Goal: Task Accomplishment & Management: Manage account settings

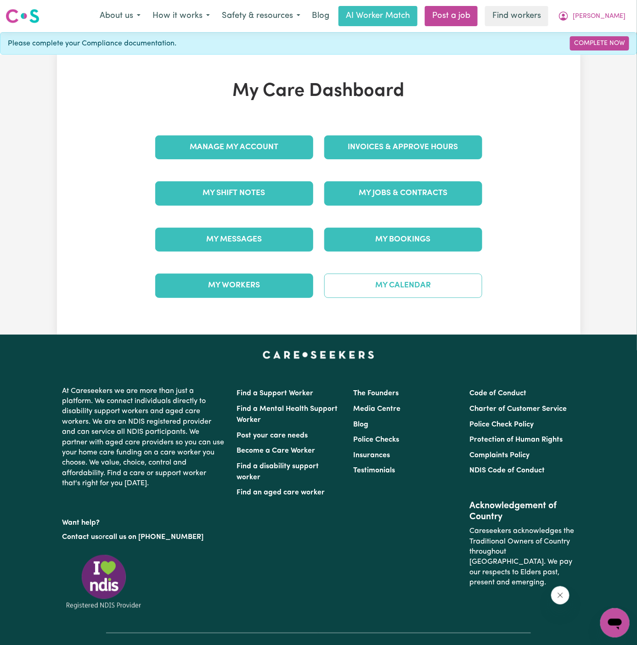
click at [410, 285] on link "My Calendar" at bounding box center [403, 286] width 158 height 24
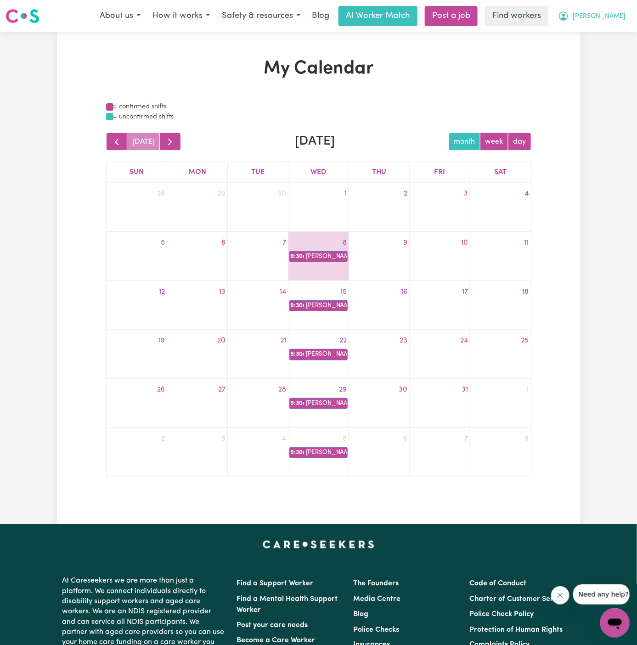
click at [622, 15] on span "[PERSON_NAME]" at bounding box center [599, 16] width 53 height 10
click at [617, 52] on link "Logout" at bounding box center [594, 52] width 73 height 17
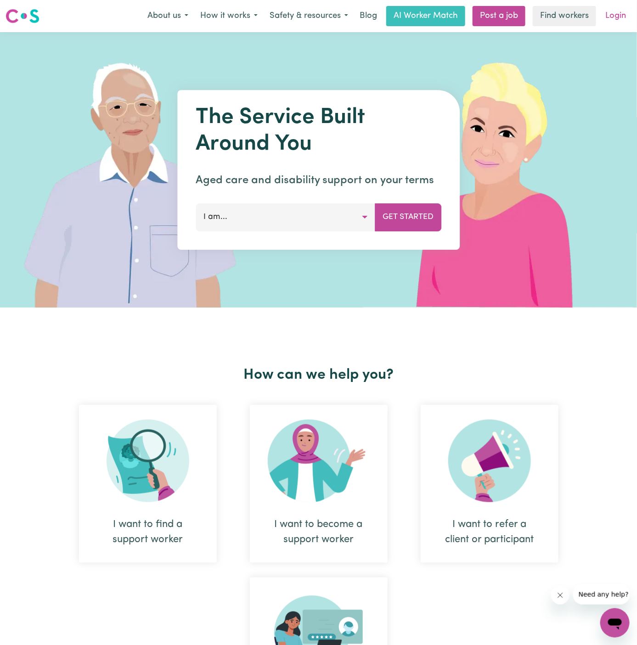
click at [624, 17] on link "Login" at bounding box center [616, 16] width 32 height 20
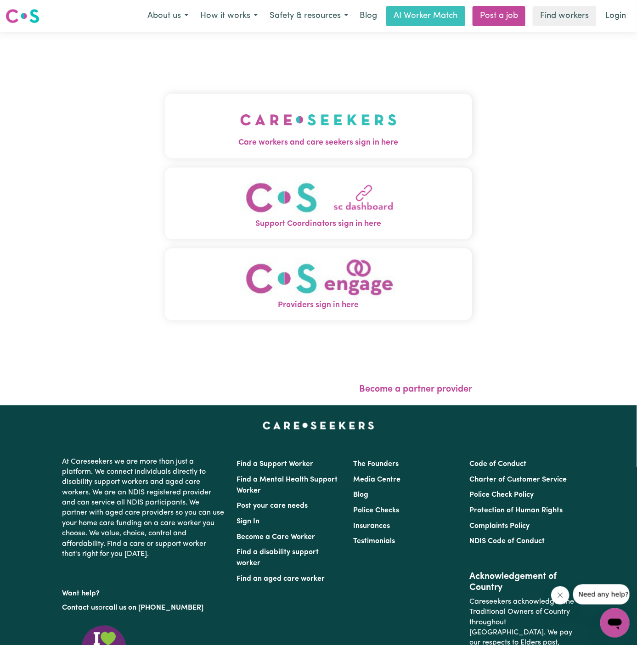
click at [340, 132] on img "Care workers and care seekers sign in here" at bounding box center [318, 120] width 157 height 34
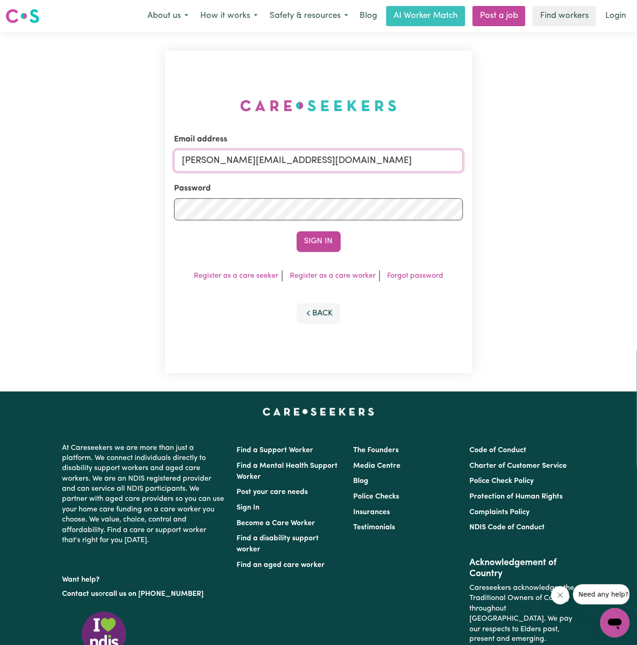
click at [350, 157] on input "dyan@careseekers.com.au" at bounding box center [318, 161] width 289 height 22
drag, startPoint x: 229, startPoint y: 160, endPoint x: 668, endPoint y: 161, distance: 439.4
click at [636, 161] on html "Menu About us How it works Safety & resources Blog AI Worker Match Post a job F…" at bounding box center [318, 393] width 637 height 787
type input "superuser~chantellerisbey@icloud.com"
click at [297, 231] on button "Sign In" at bounding box center [319, 241] width 44 height 20
